Goal: Task Accomplishment & Management: Complete application form

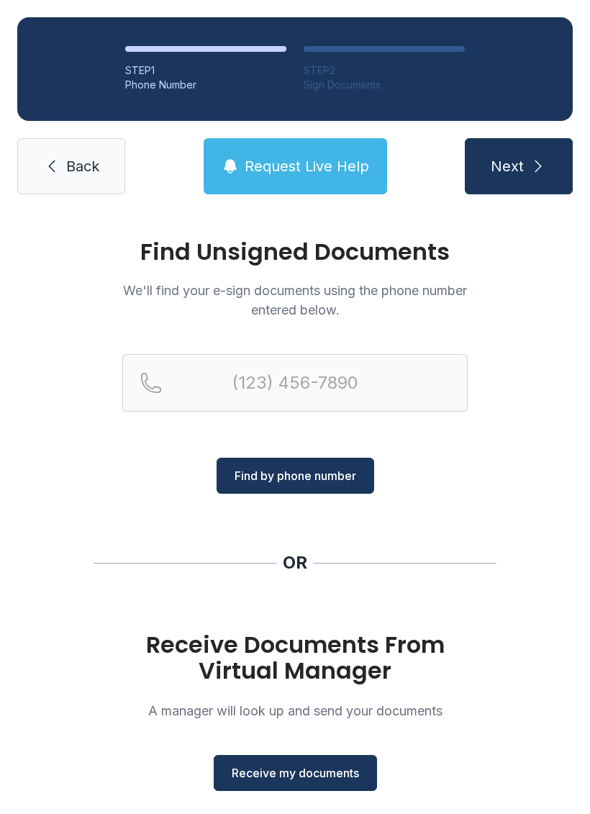
click at [313, 788] on button "Receive my documents" at bounding box center [295, 773] width 163 height 36
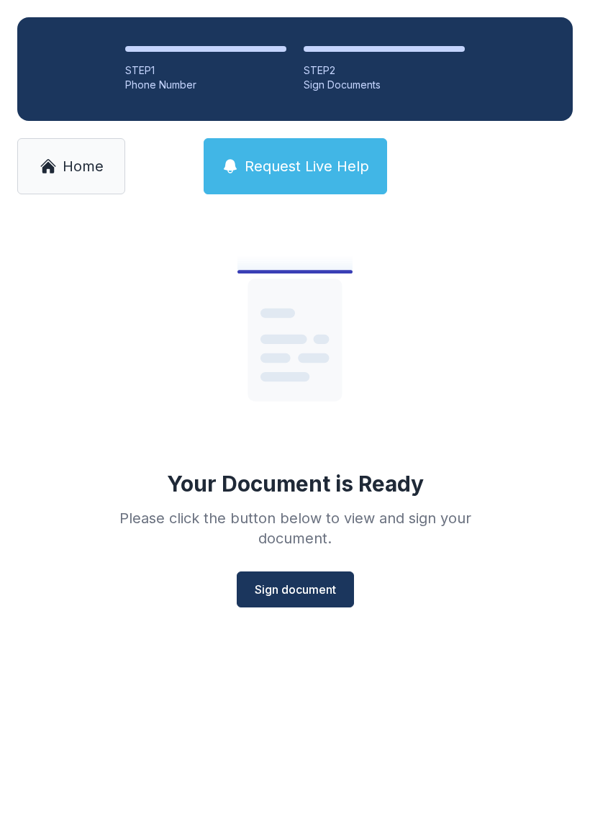
click at [304, 600] on button "Sign document" at bounding box center [295, 589] width 117 height 36
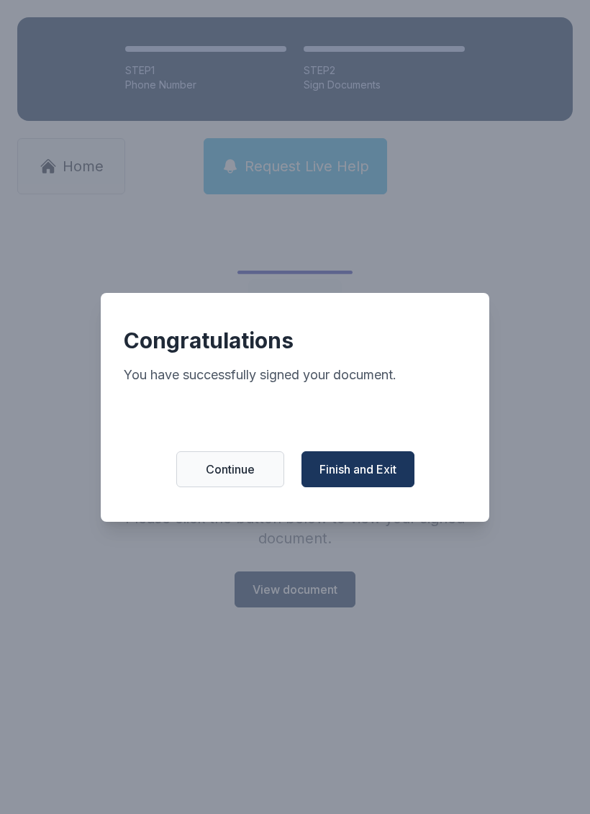
click at [352, 478] on span "Finish and Exit" at bounding box center [357, 468] width 77 height 17
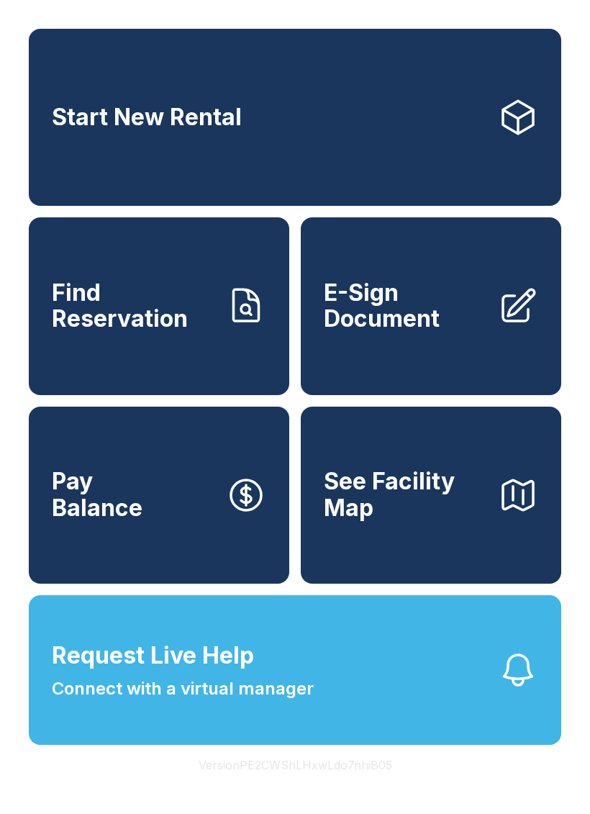
click at [258, 701] on span "Request Live Help Connect with a virtual manager" at bounding box center [183, 669] width 262 height 63
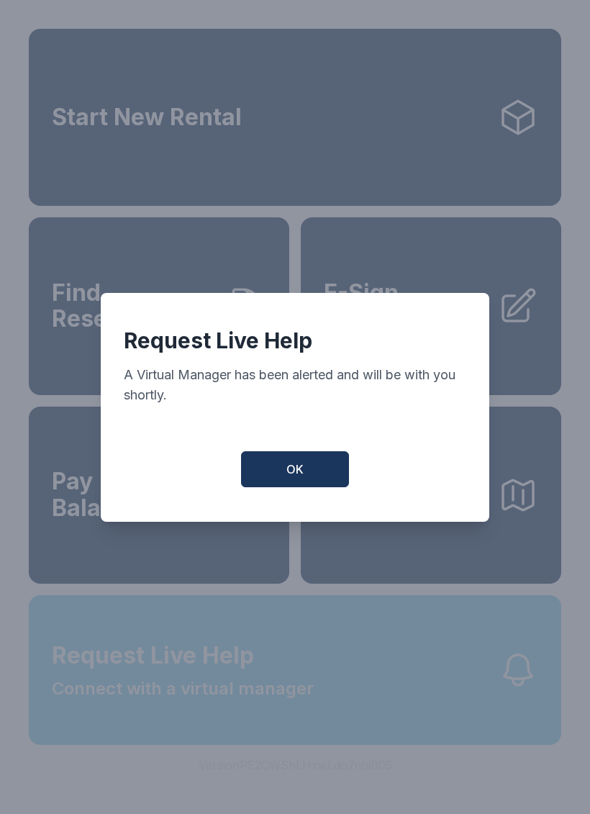
click at [306, 475] on button "OK" at bounding box center [295, 469] width 108 height 36
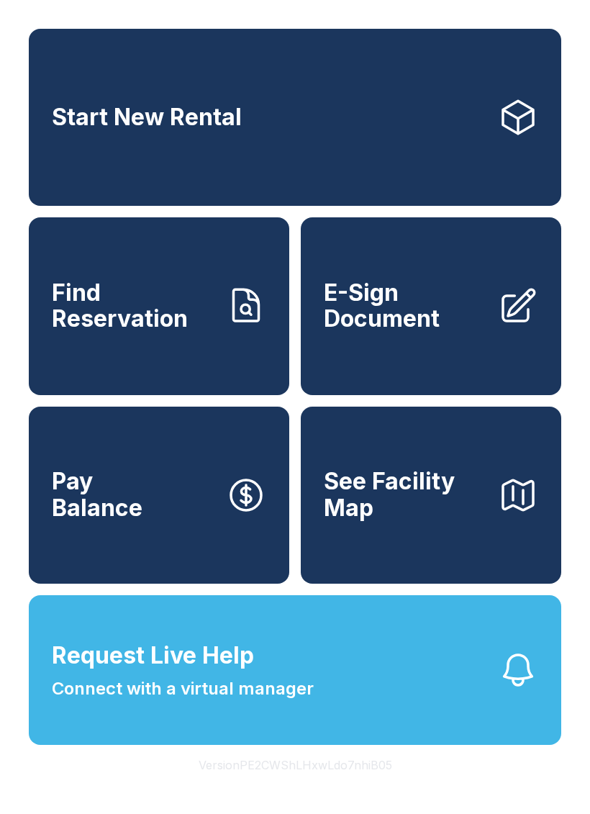
click at [462, 332] on span "E-Sign Document" at bounding box center [405, 306] width 163 height 53
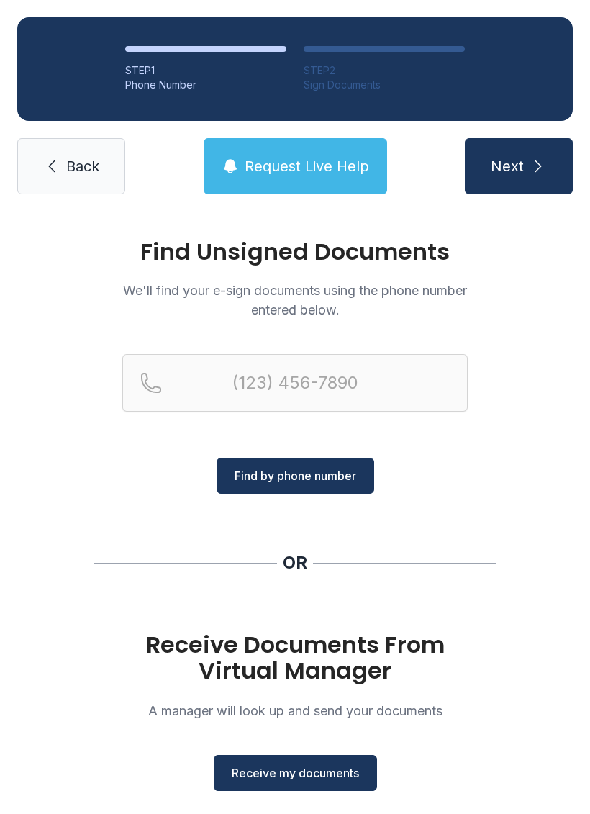
click at [294, 772] on span "Receive my documents" at bounding box center [295, 772] width 127 height 17
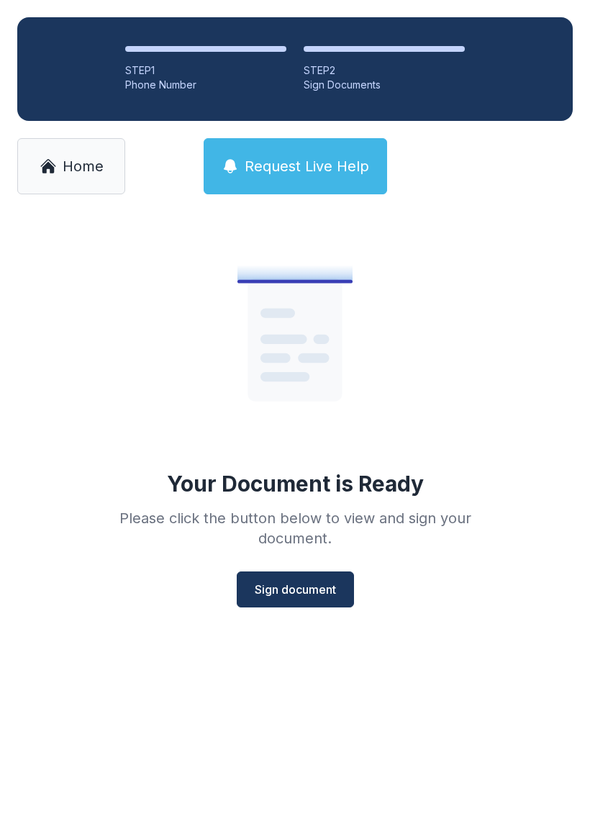
click at [303, 585] on span "Sign document" at bounding box center [295, 588] width 81 height 17
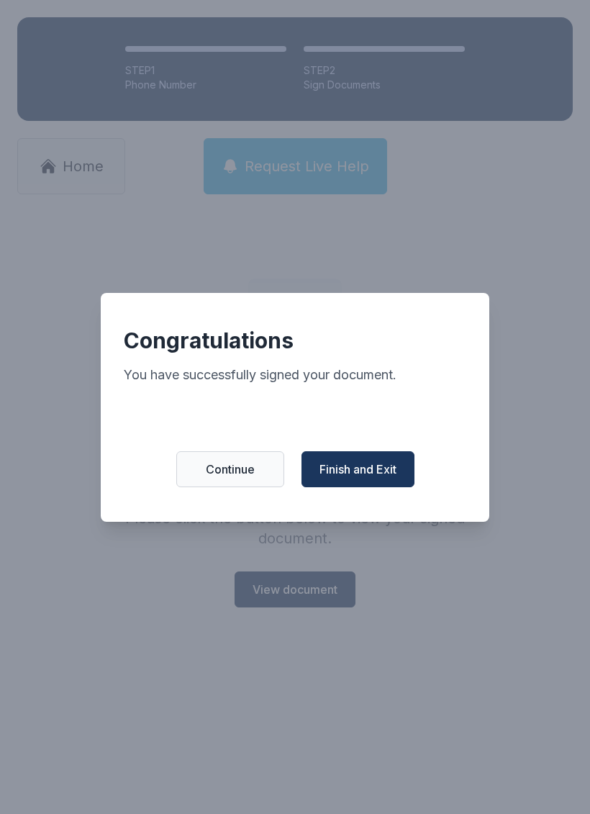
click at [363, 477] on span "Finish and Exit" at bounding box center [357, 468] width 77 height 17
